Goal: Obtain resource: Download file/media

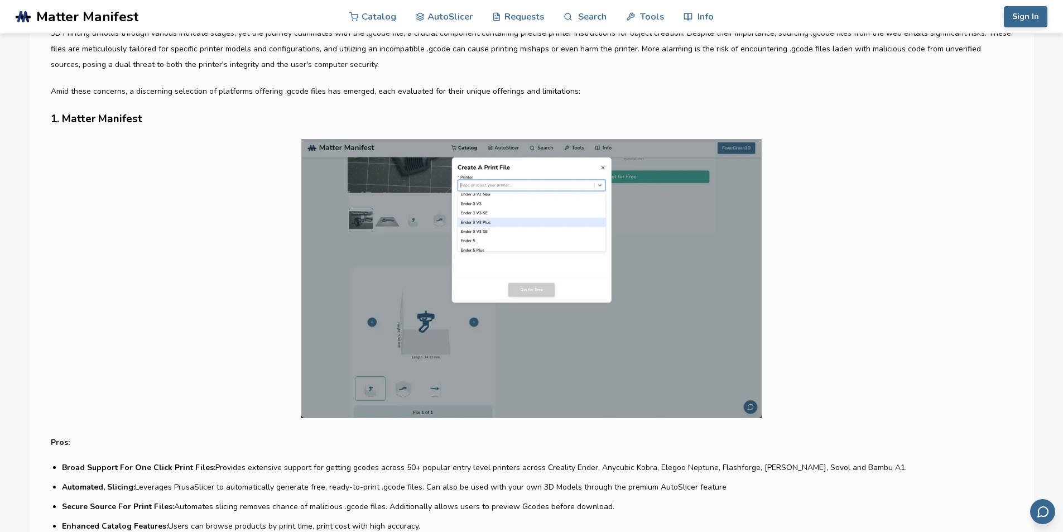
scroll to position [614, 0]
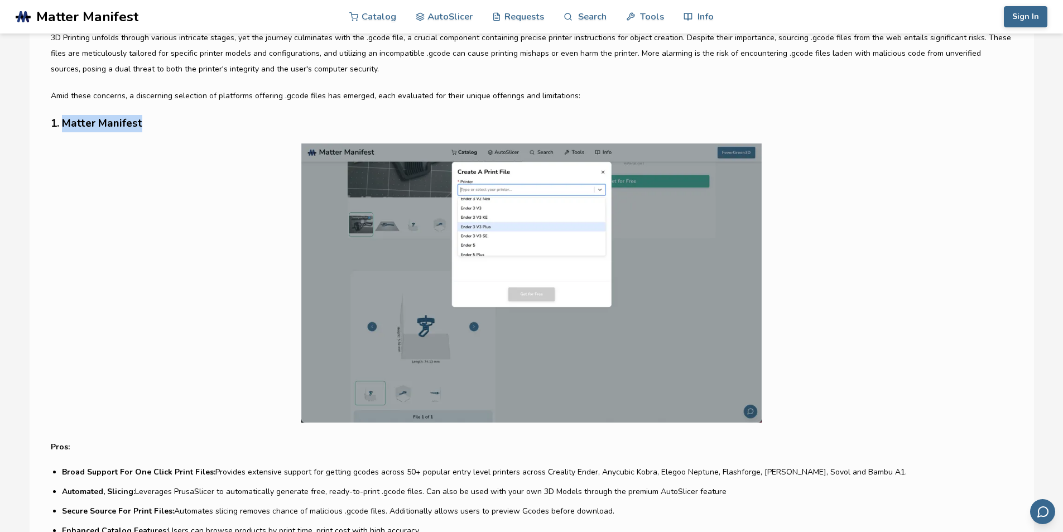
drag, startPoint x: 163, startPoint y: 125, endPoint x: 64, endPoint y: 120, distance: 98.9
click at [64, 120] on h3 "1. Matter Manifest" at bounding box center [532, 123] width 962 height 17
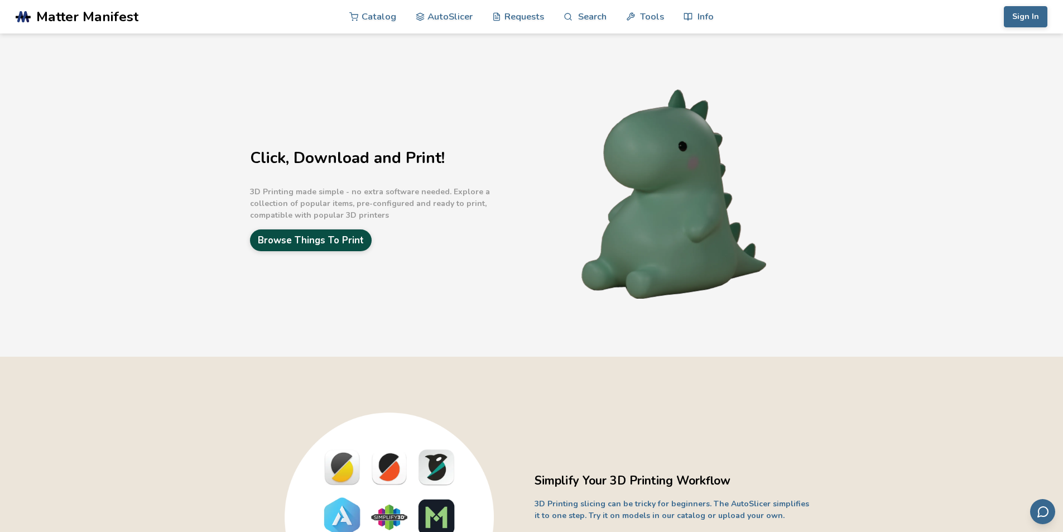
click at [304, 242] on link "Browse Things To Print" at bounding box center [311, 240] width 122 height 22
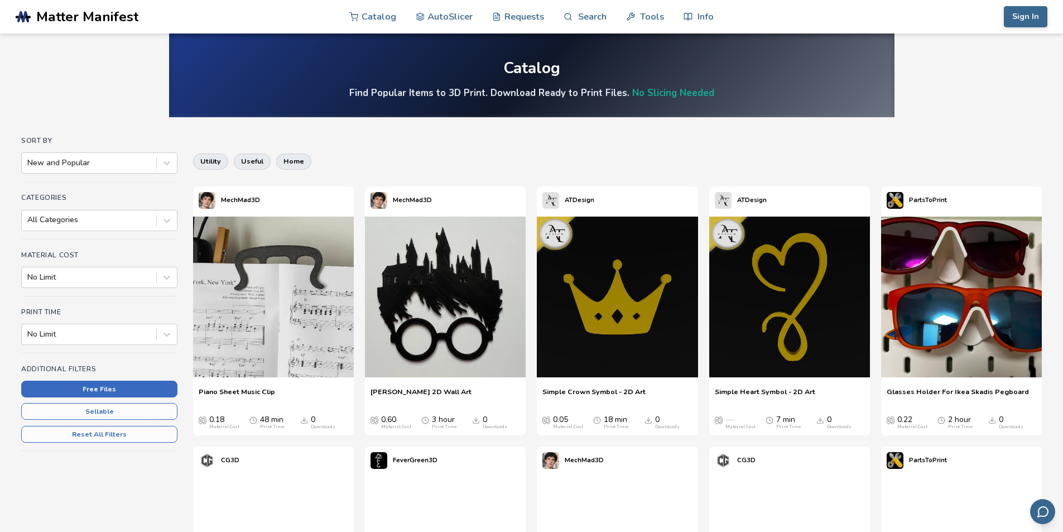
click at [91, 391] on button "Free Files" at bounding box center [99, 388] width 156 height 17
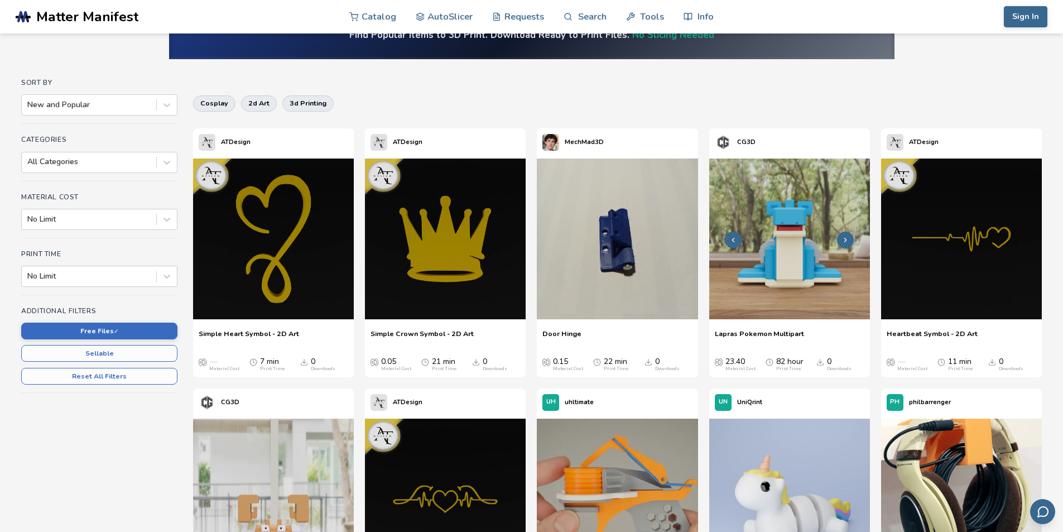
scroll to position [167, 0]
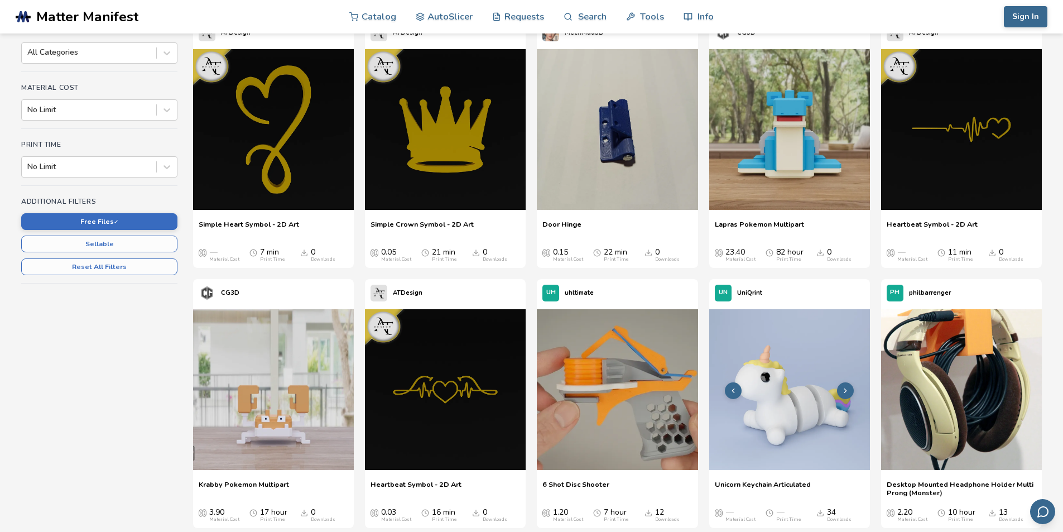
click at [781, 409] on img at bounding box center [789, 389] width 161 height 161
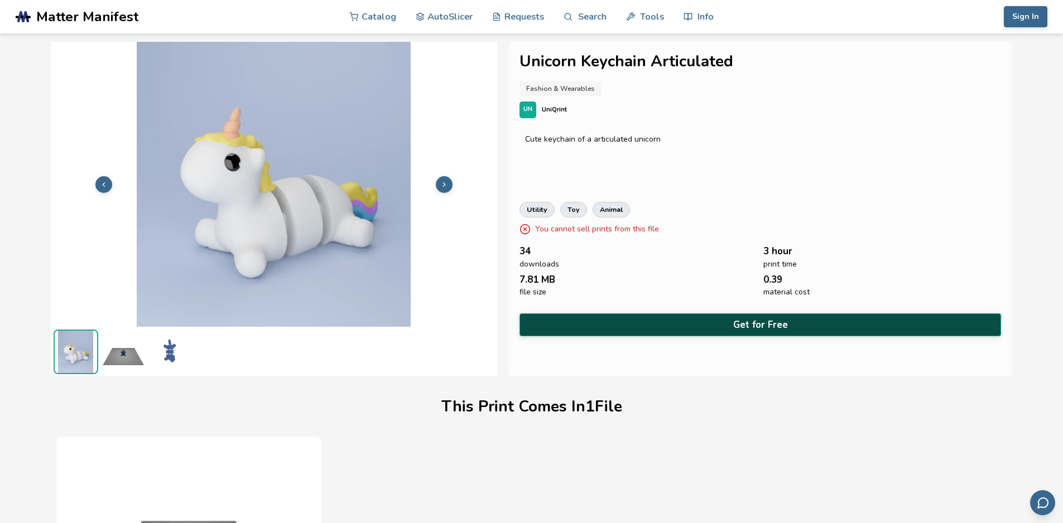
click at [719, 321] on button "Get for Free" at bounding box center [760, 325] width 482 height 23
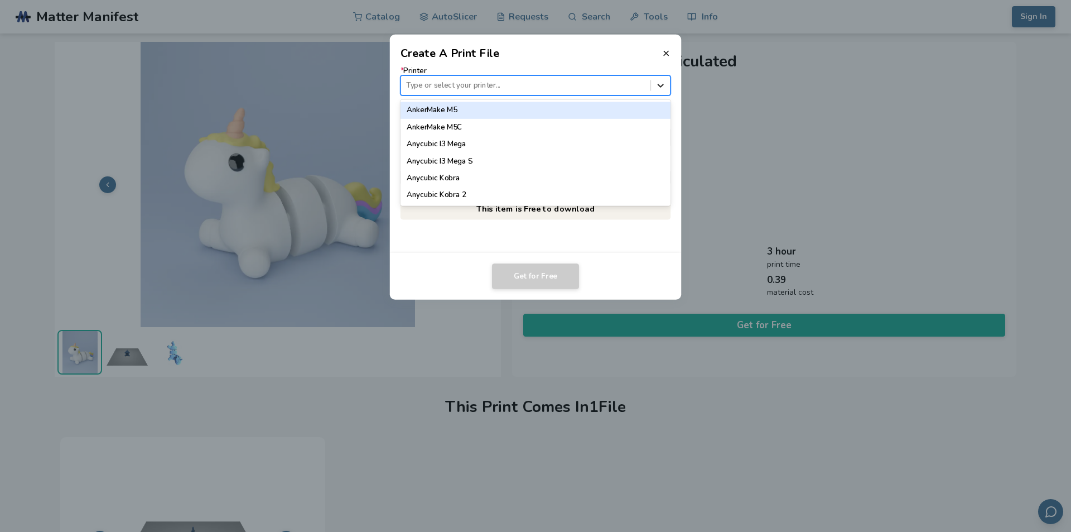
click at [656, 84] on icon at bounding box center [661, 85] width 11 height 11
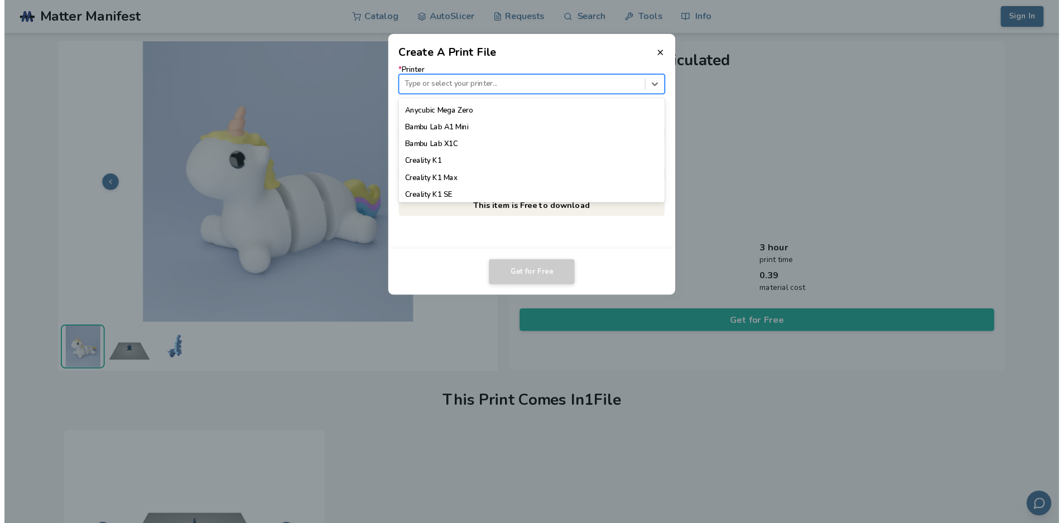
scroll to position [391, 0]
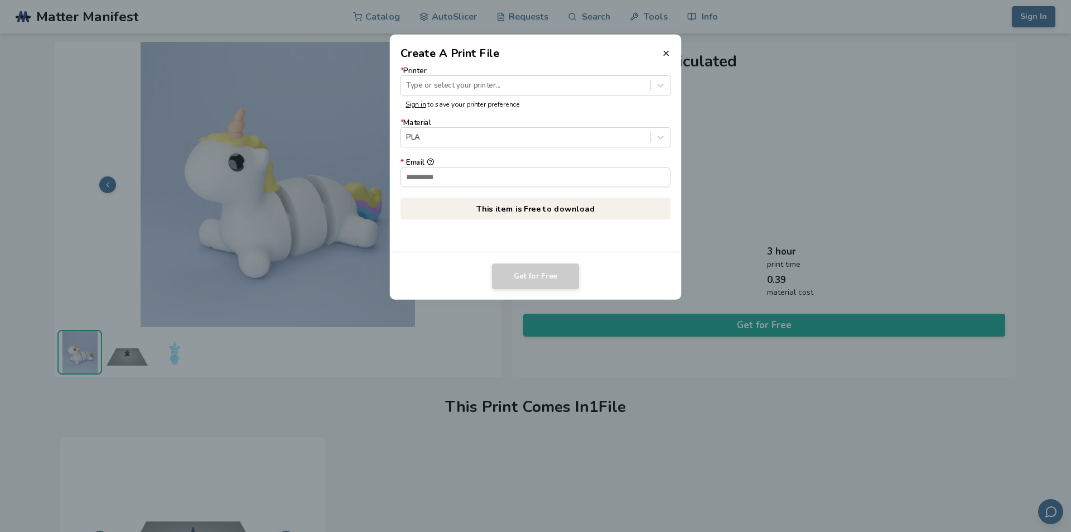
click at [341, 279] on dialog "Create A Print File * Printer Type or select your printer... Sign in to save yo…" at bounding box center [536, 265] width 1018 height 505
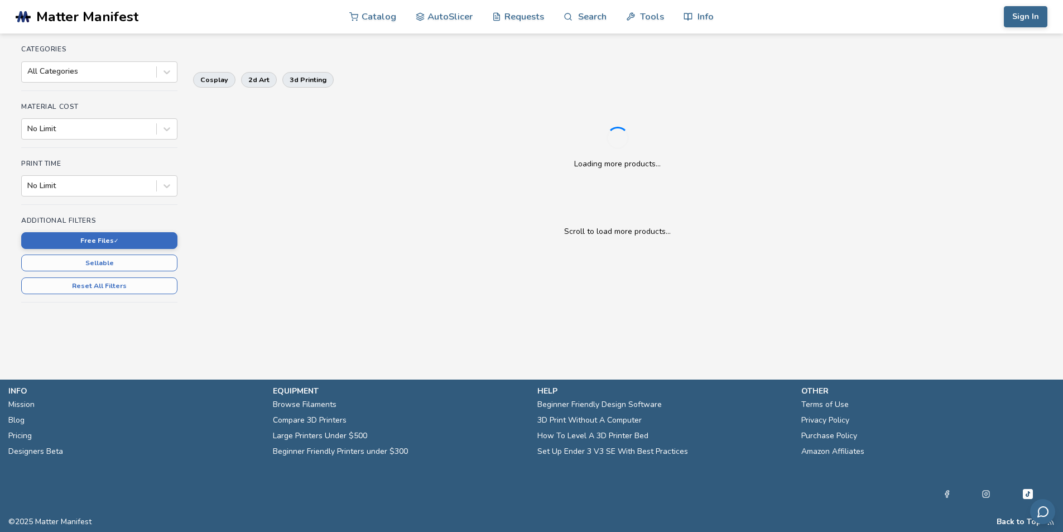
scroll to position [167, 0]
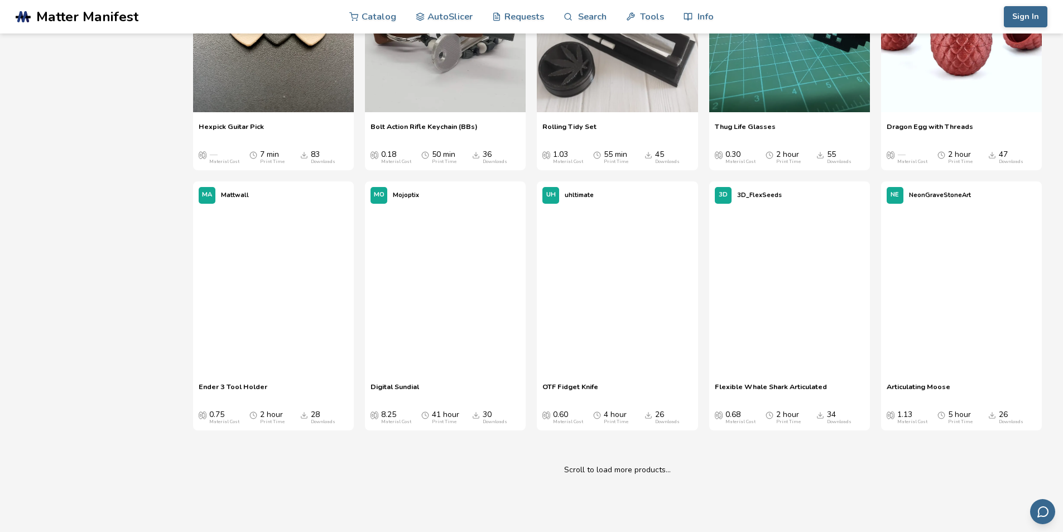
scroll to position [1339, 0]
